Goal: Task Accomplishment & Management: Manage account settings

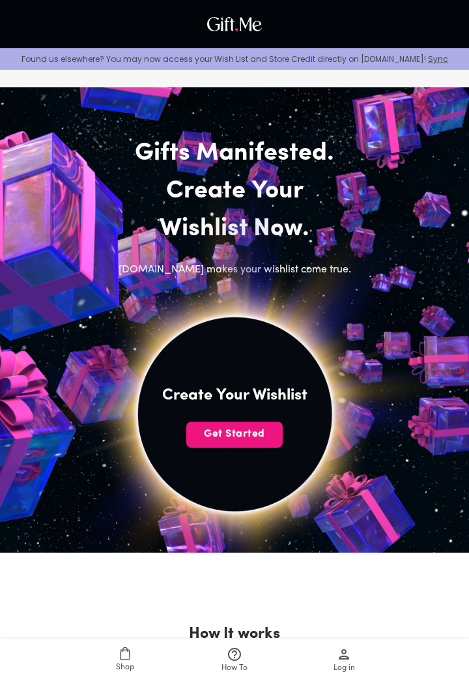
click at [247, 437] on span "Get Started" at bounding box center [234, 434] width 96 height 14
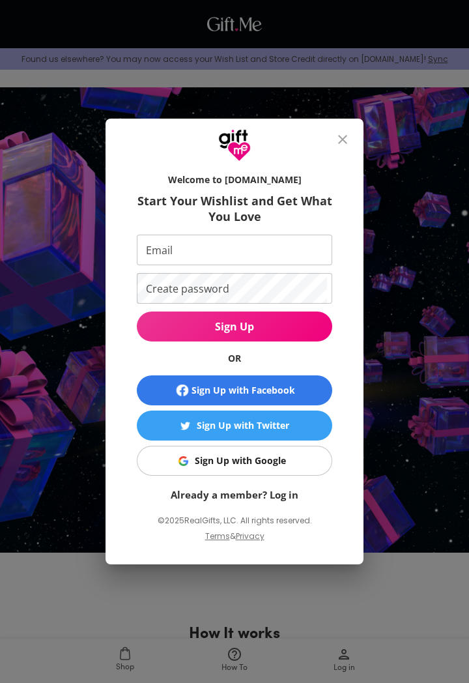
click at [284, 461] on div "Sign Up with Google" at bounding box center [240, 460] width 91 height 14
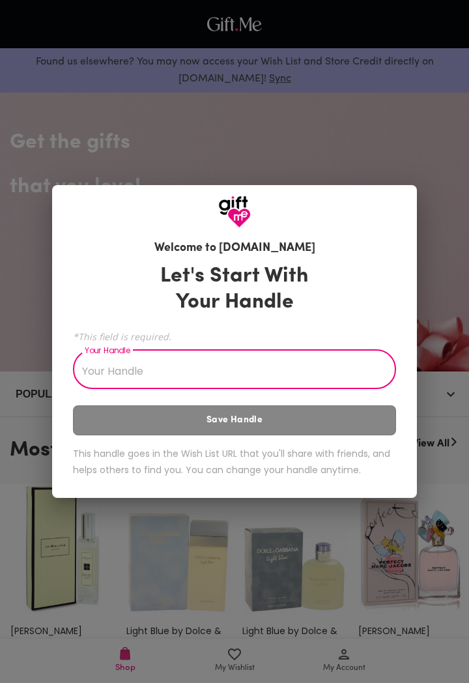
click at [298, 375] on input "Your Handle" at bounding box center [227, 370] width 309 height 36
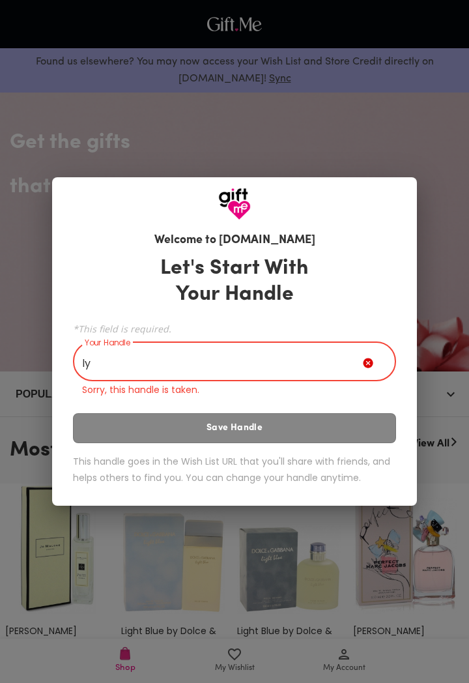
type input "l"
type input "j"
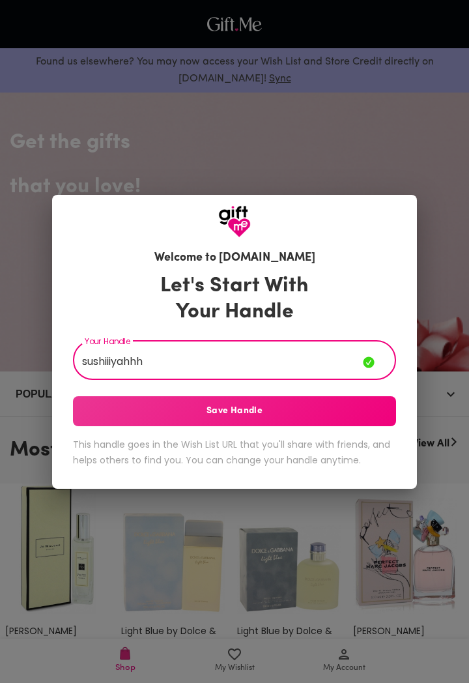
type input "sushiiiyahhh"
click at [352, 402] on button "Save Handle" at bounding box center [234, 411] width 323 height 30
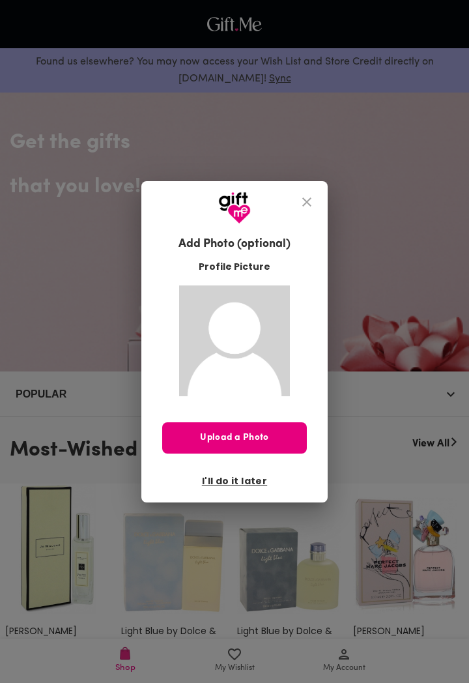
click at [307, 205] on icon "close" at bounding box center [306, 201] width 9 height 9
